Goal: Check status: Check status

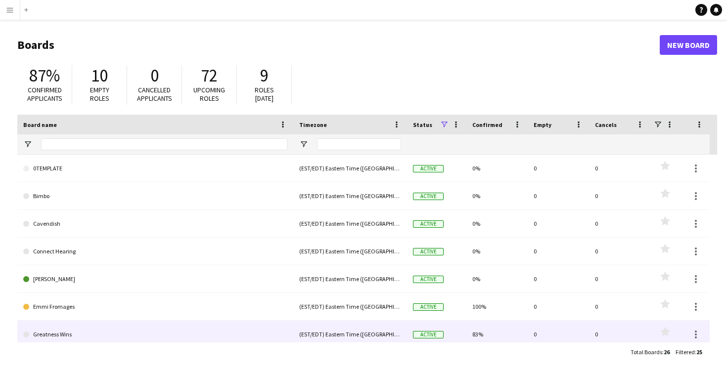
click at [61, 328] on link "Greatness Wins" at bounding box center [155, 335] width 264 height 28
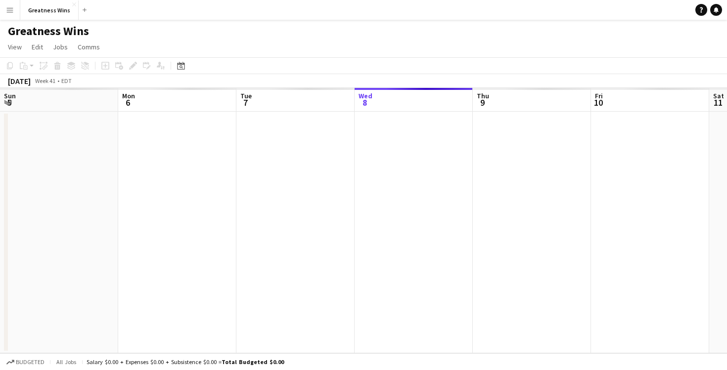
scroll to position [0, 236]
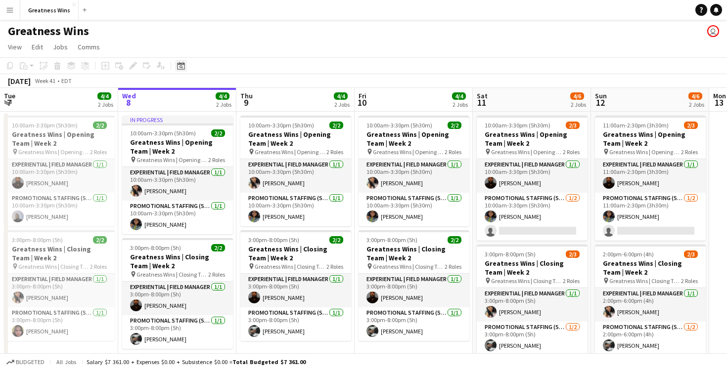
click at [185, 64] on div "Date picker" at bounding box center [181, 66] width 12 height 12
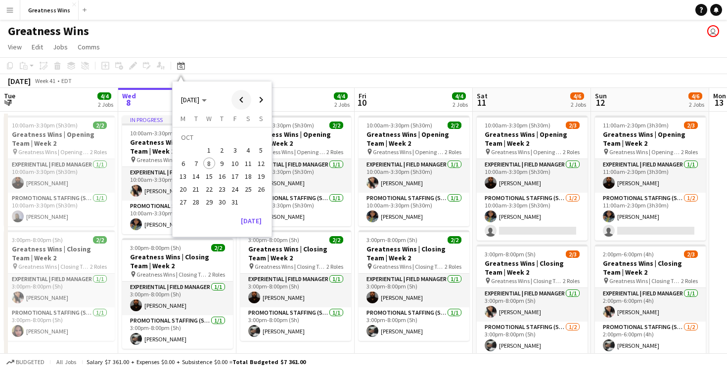
click at [247, 103] on span "Previous month" at bounding box center [241, 100] width 20 height 20
click at [187, 200] on span "29" at bounding box center [183, 203] width 12 height 12
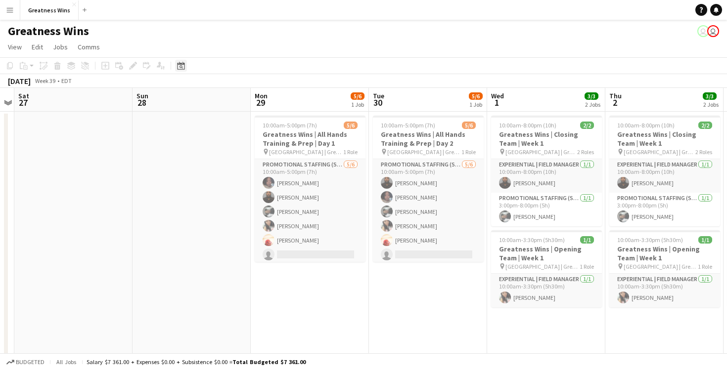
click at [179, 64] on icon at bounding box center [180, 66] width 7 height 8
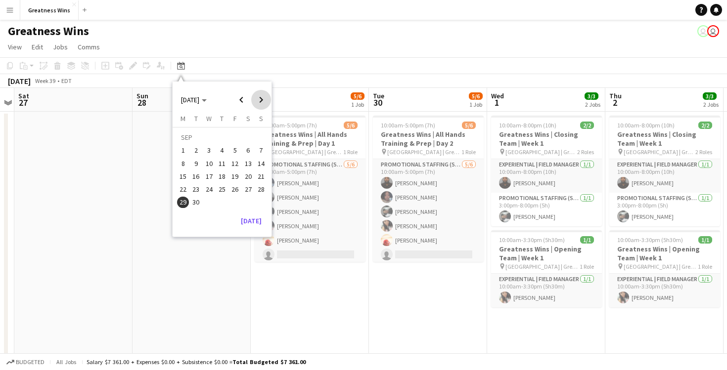
click at [260, 96] on span "Next month" at bounding box center [261, 100] width 20 height 20
click at [237, 152] on span "3" at bounding box center [235, 151] width 12 height 12
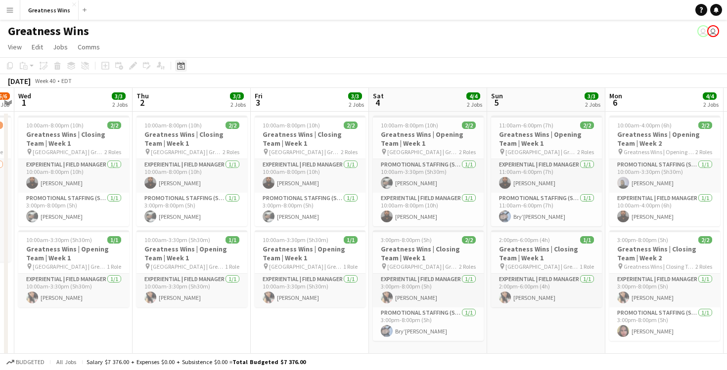
click at [180, 68] on icon "Date picker" at bounding box center [181, 66] width 8 height 8
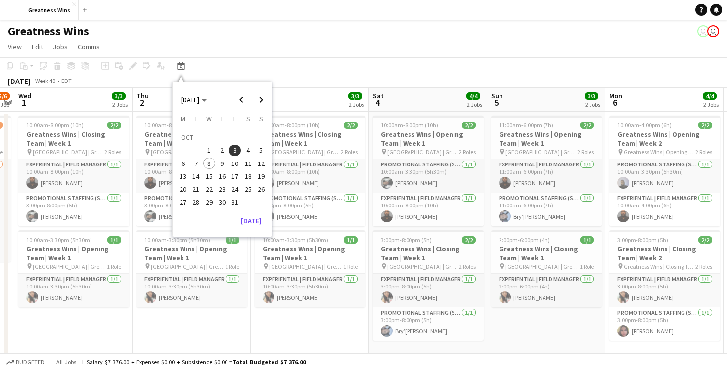
click at [185, 163] on span "6" at bounding box center [183, 164] width 12 height 12
